Goal: Task Accomplishment & Management: Complete application form

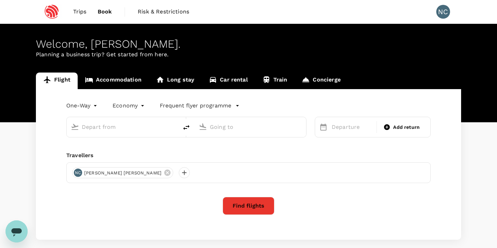
click at [115, 77] on link "Accommodation" at bounding box center [113, 80] width 71 height 17
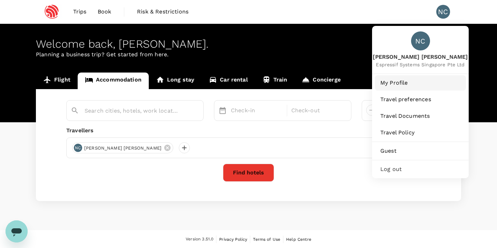
click at [409, 83] on span "My Profile" at bounding box center [420, 83] width 80 height 8
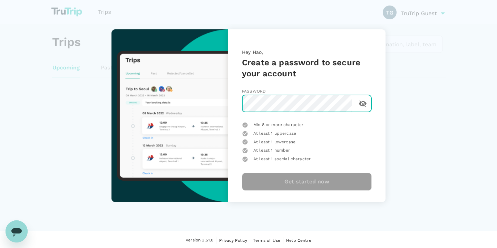
click at [360, 101] on icon "toggle password visibility" at bounding box center [363, 103] width 8 height 7
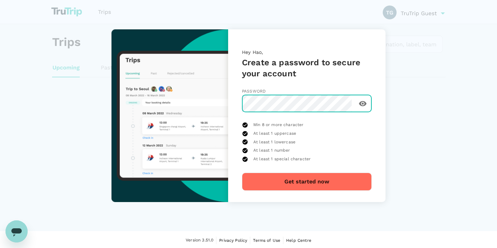
scroll to position [0, 87]
click at [352, 105] on div "​" at bounding box center [307, 103] width 130 height 17
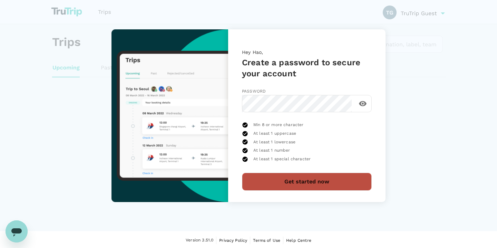
click at [304, 175] on button "Get started now" at bounding box center [307, 181] width 130 height 18
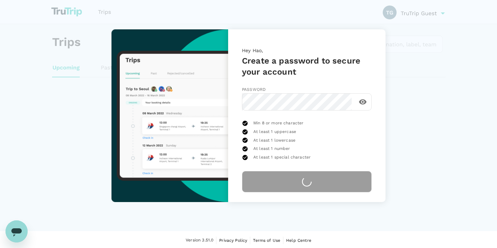
click at [308, 58] on h5 "Create a password to secure your account" at bounding box center [307, 66] width 130 height 22
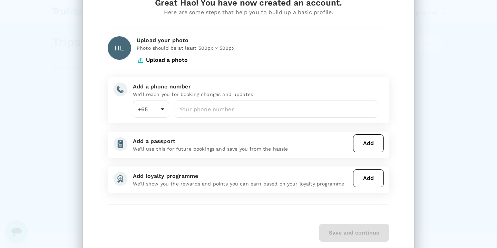
scroll to position [33, 0]
